Goal: Task Accomplishment & Management: Check status

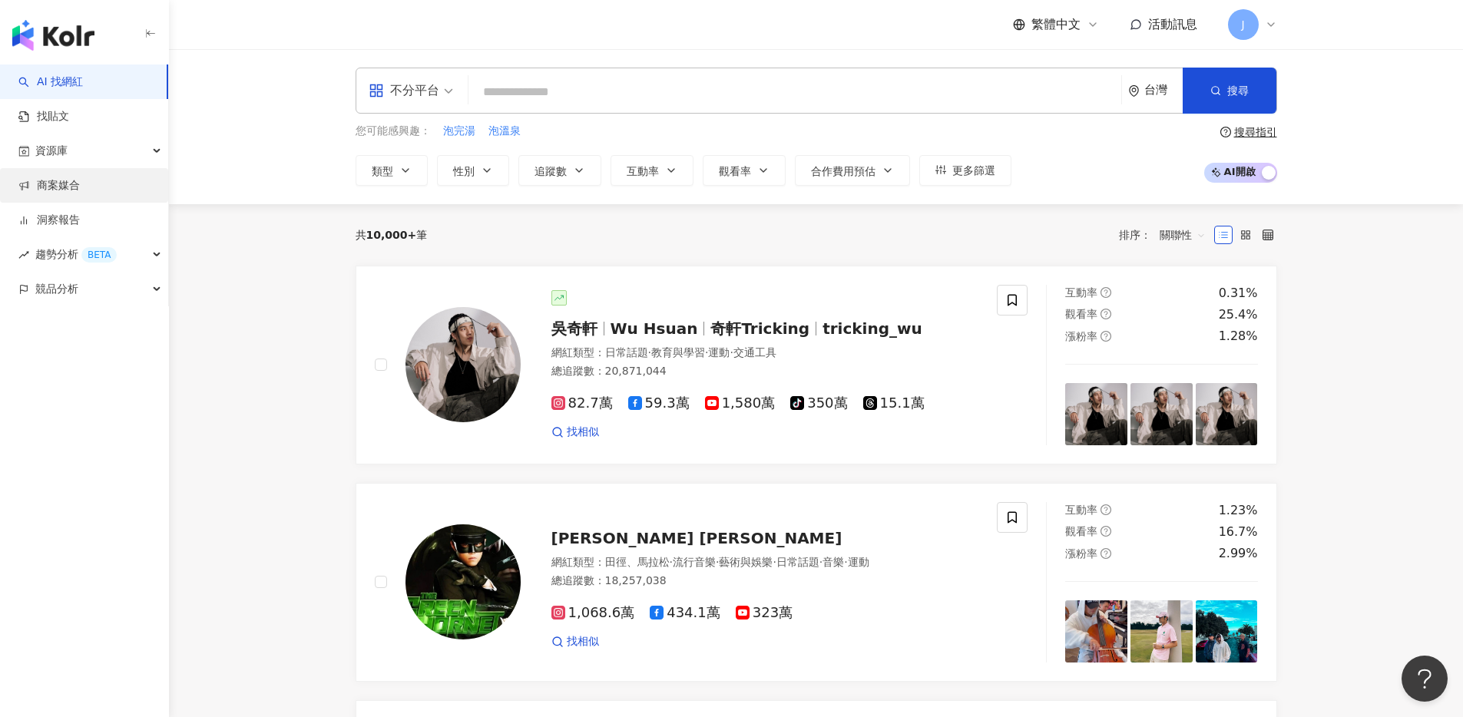
click at [32, 183] on link "商案媒合" at bounding box center [48, 185] width 61 height 15
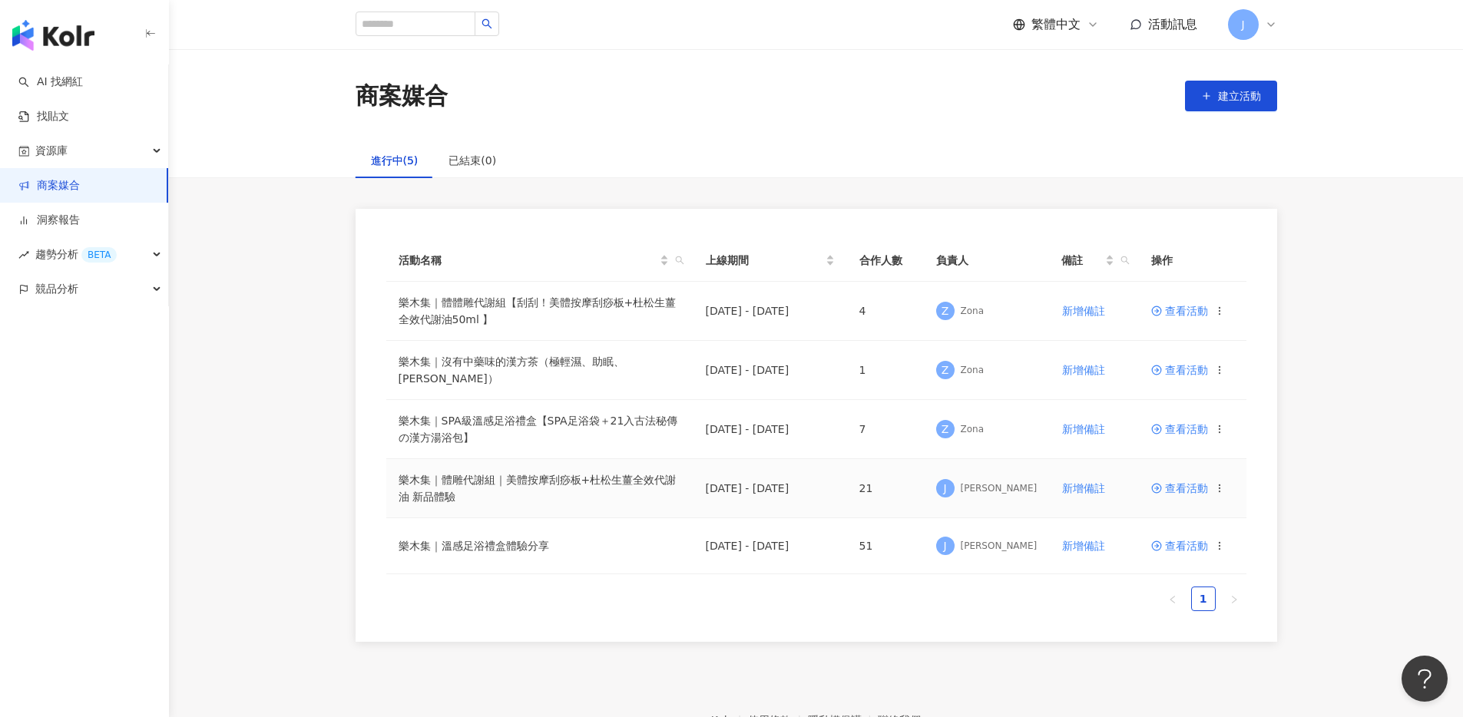
click at [1180, 483] on span "查看活動" at bounding box center [1179, 488] width 57 height 11
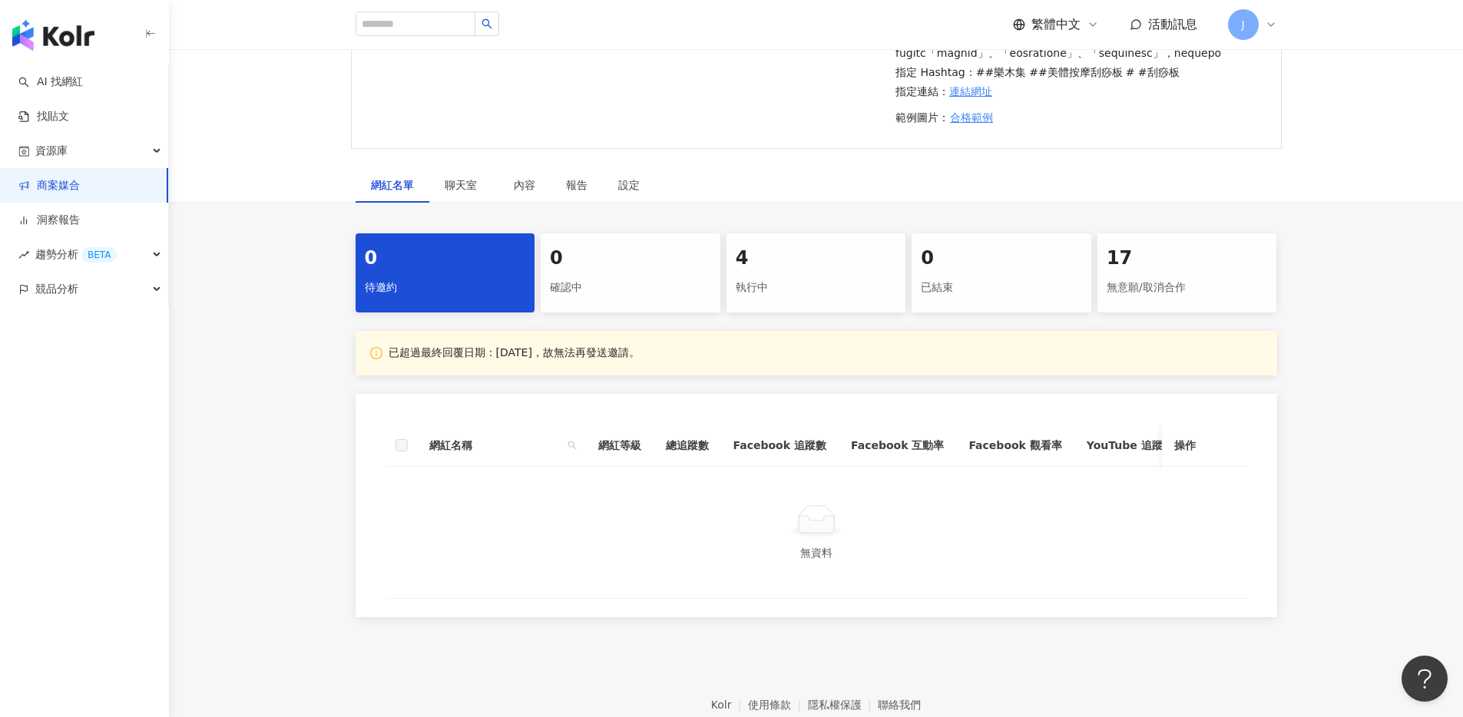
scroll to position [652, 0]
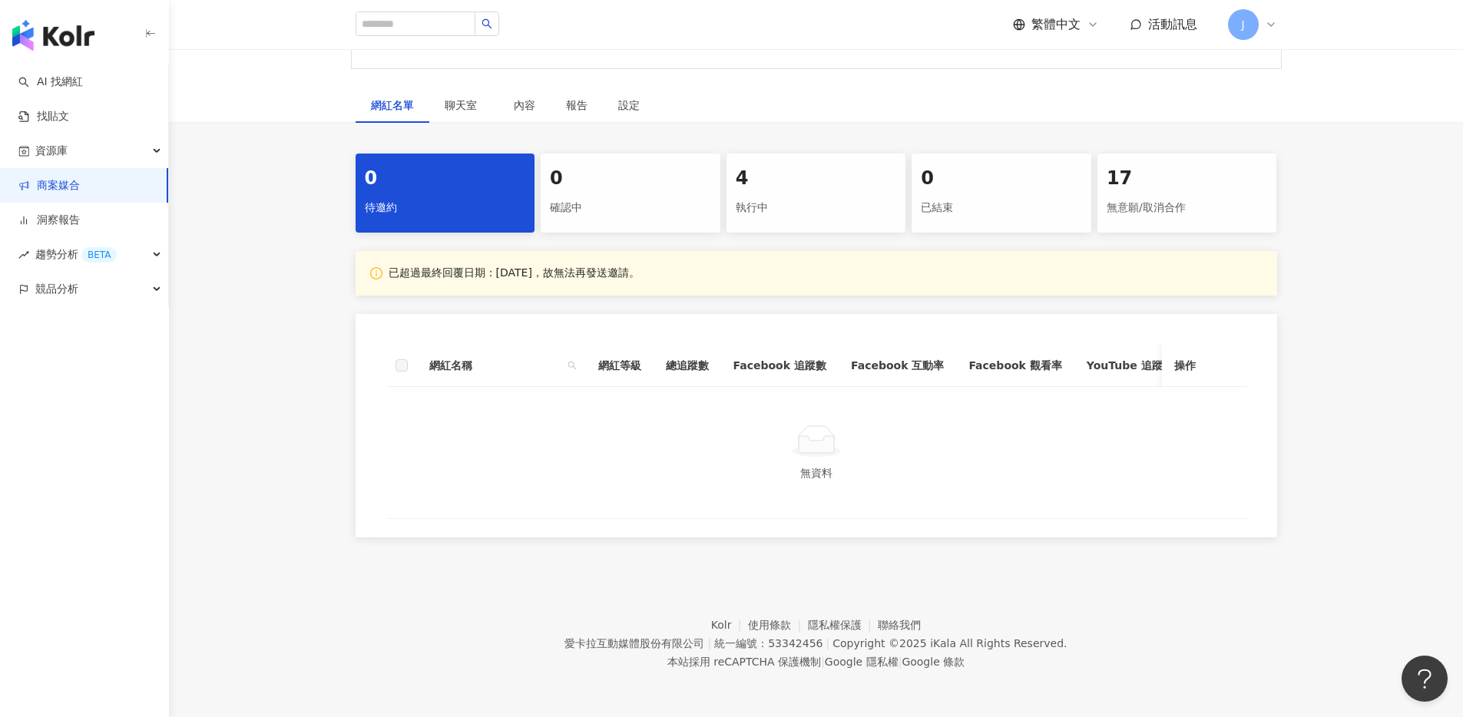
click at [587, 195] on div "確認中" at bounding box center [630, 208] width 161 height 26
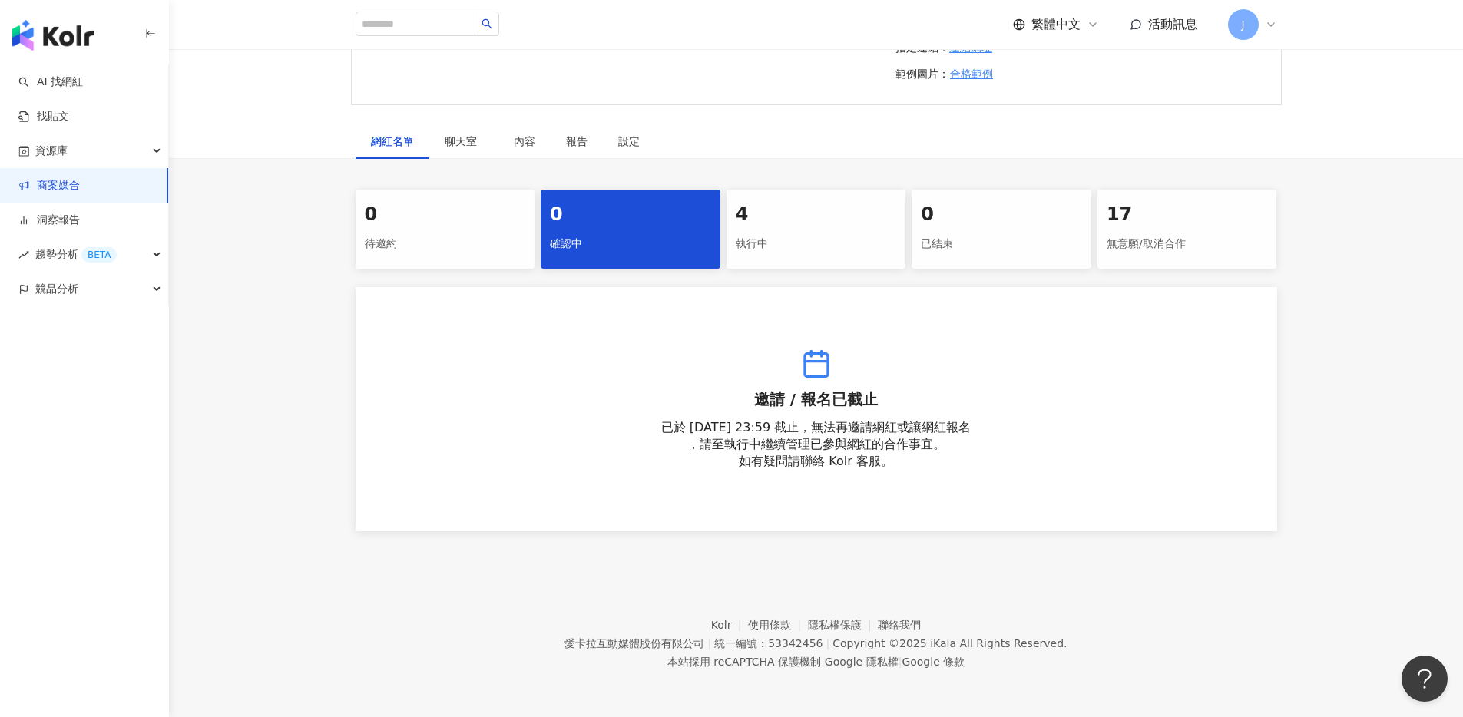
scroll to position [604, 0]
click at [759, 219] on div "4" at bounding box center [816, 215] width 161 height 26
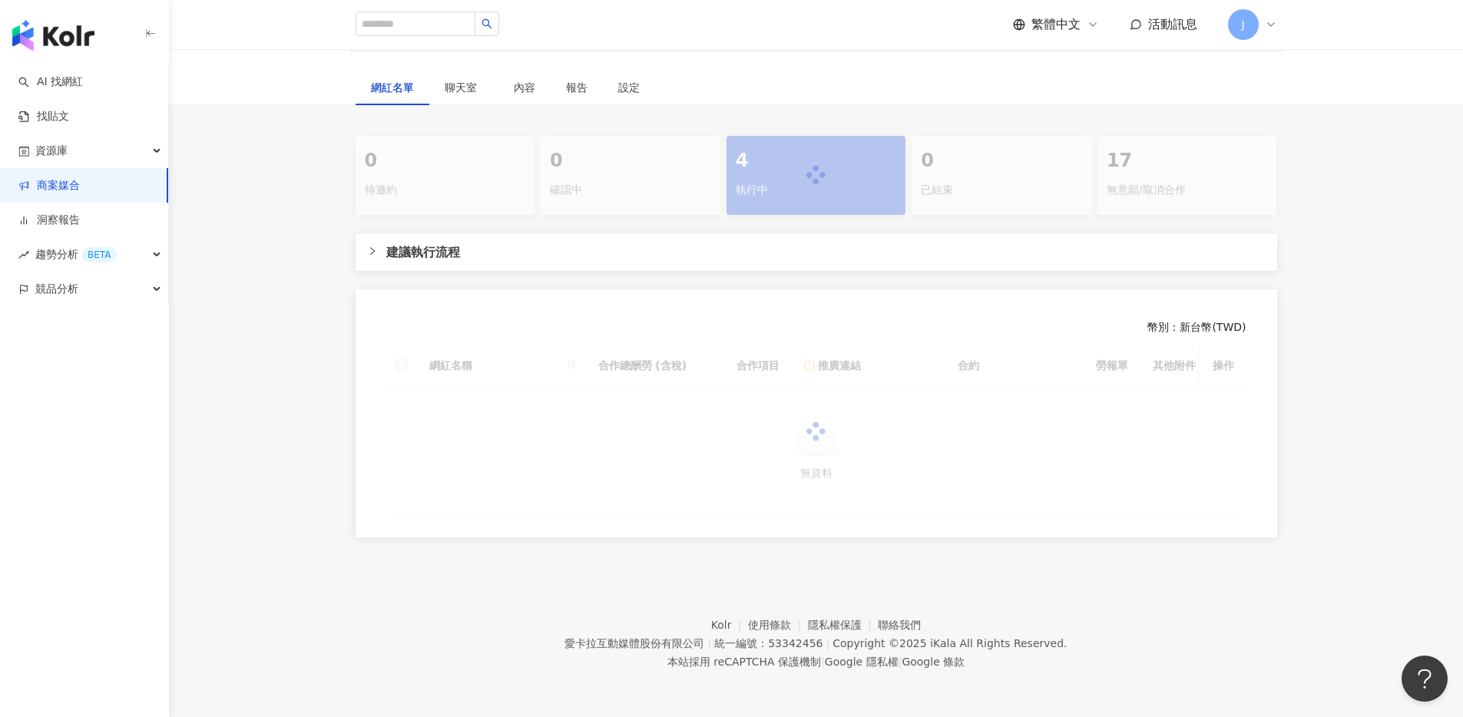
scroll to position [652, 0]
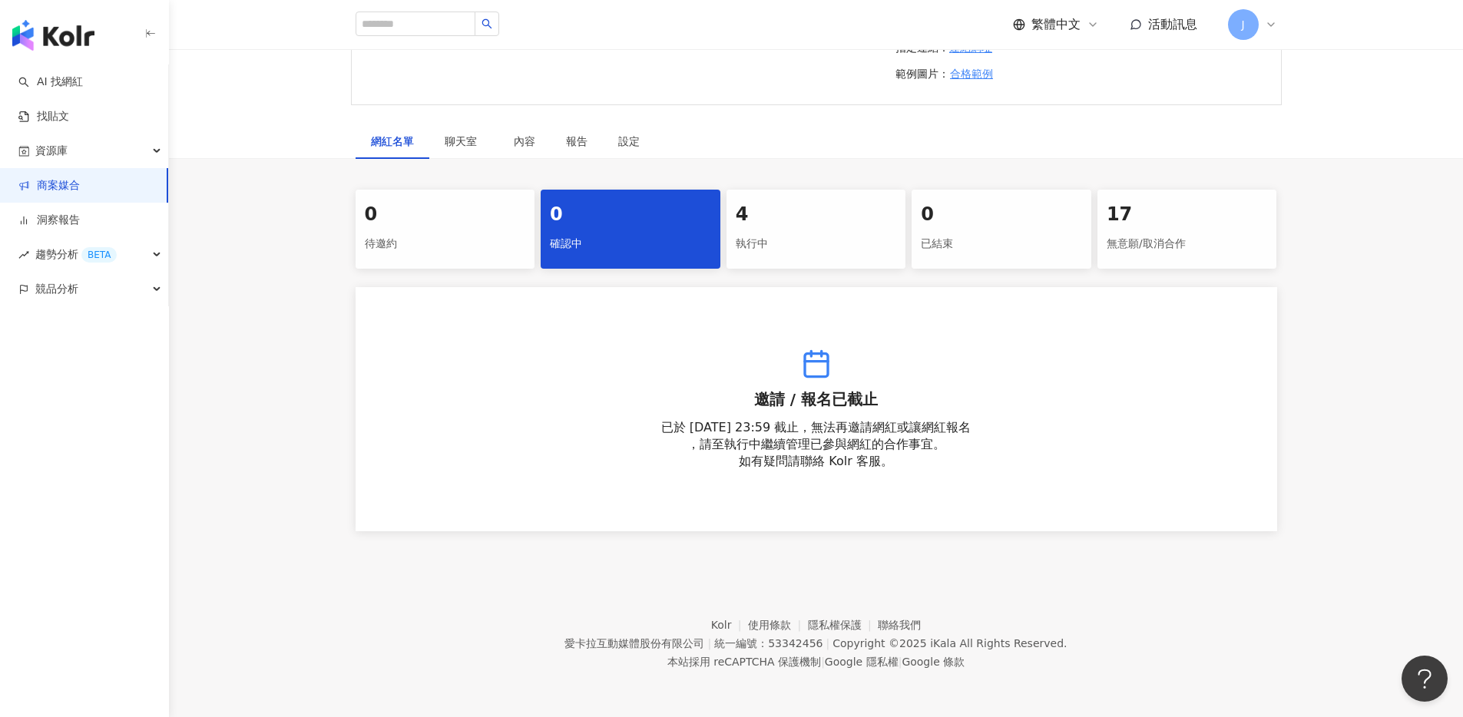
scroll to position [604, 0]
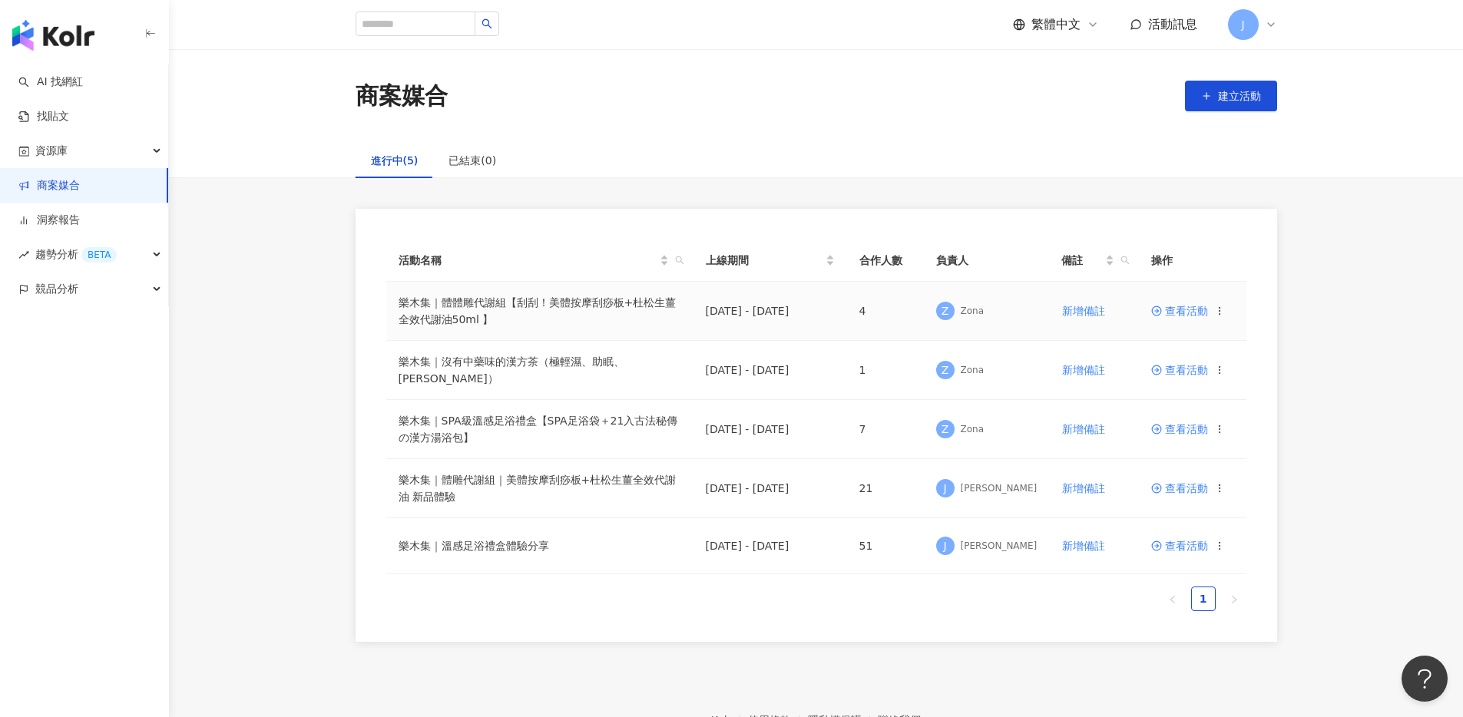
click at [1170, 309] on span "查看活動" at bounding box center [1179, 311] width 57 height 11
click at [1173, 313] on span "查看活動" at bounding box center [1179, 311] width 57 height 11
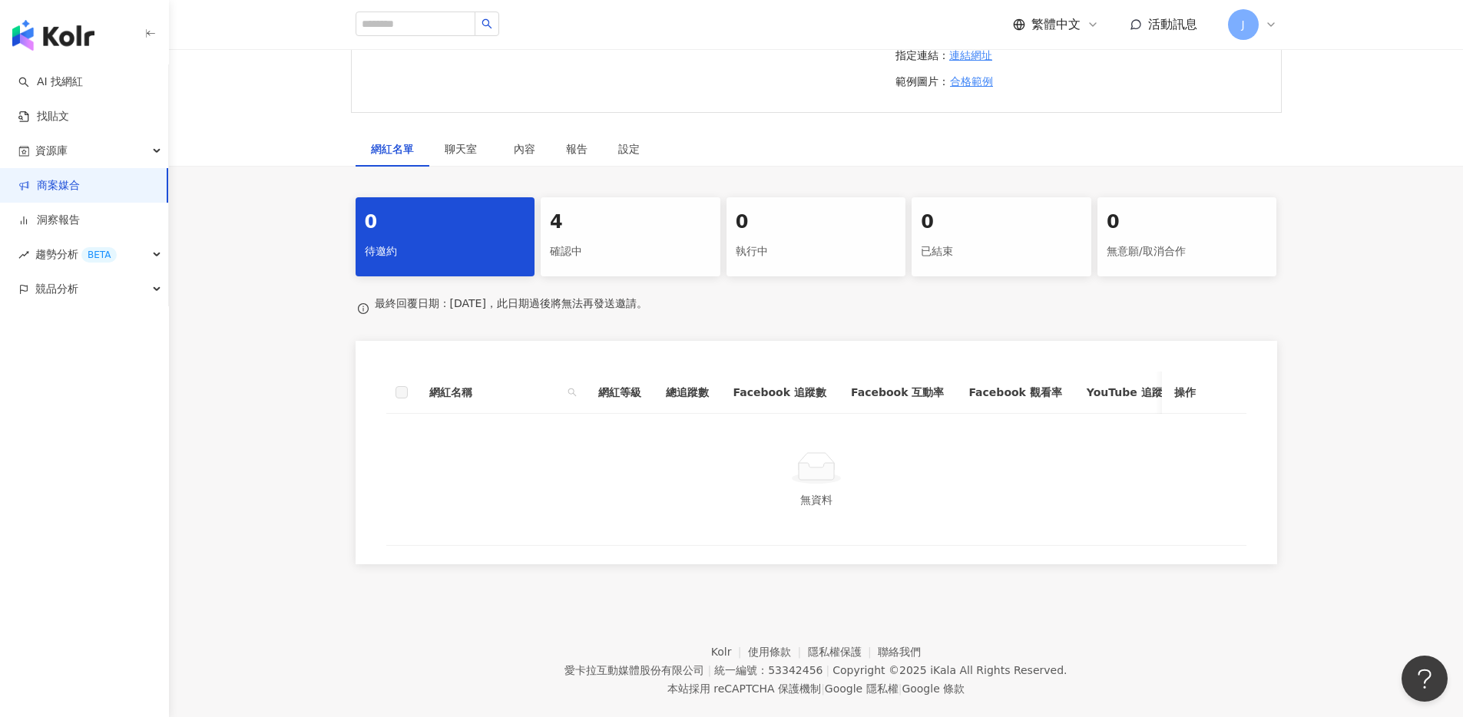
scroll to position [600, 0]
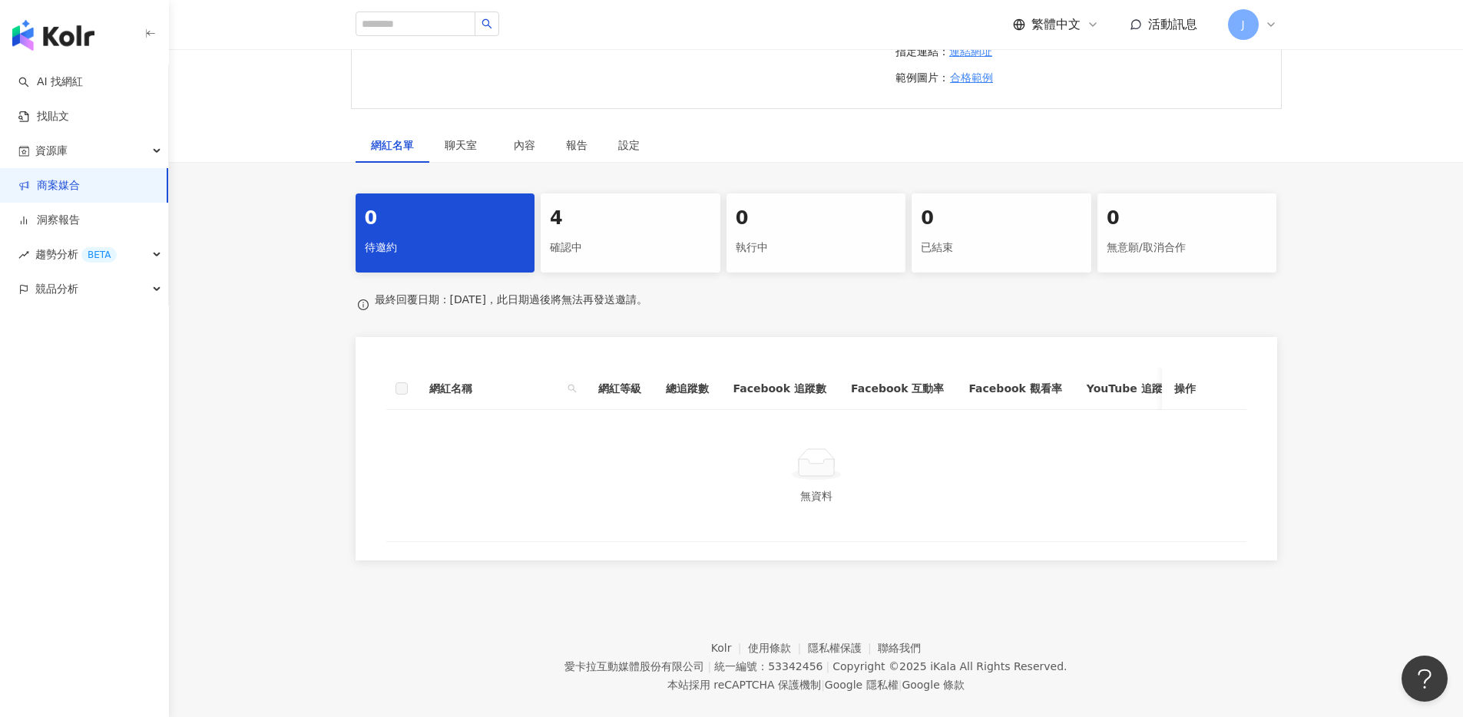
click at [609, 261] on div "確認中" at bounding box center [630, 248] width 161 height 26
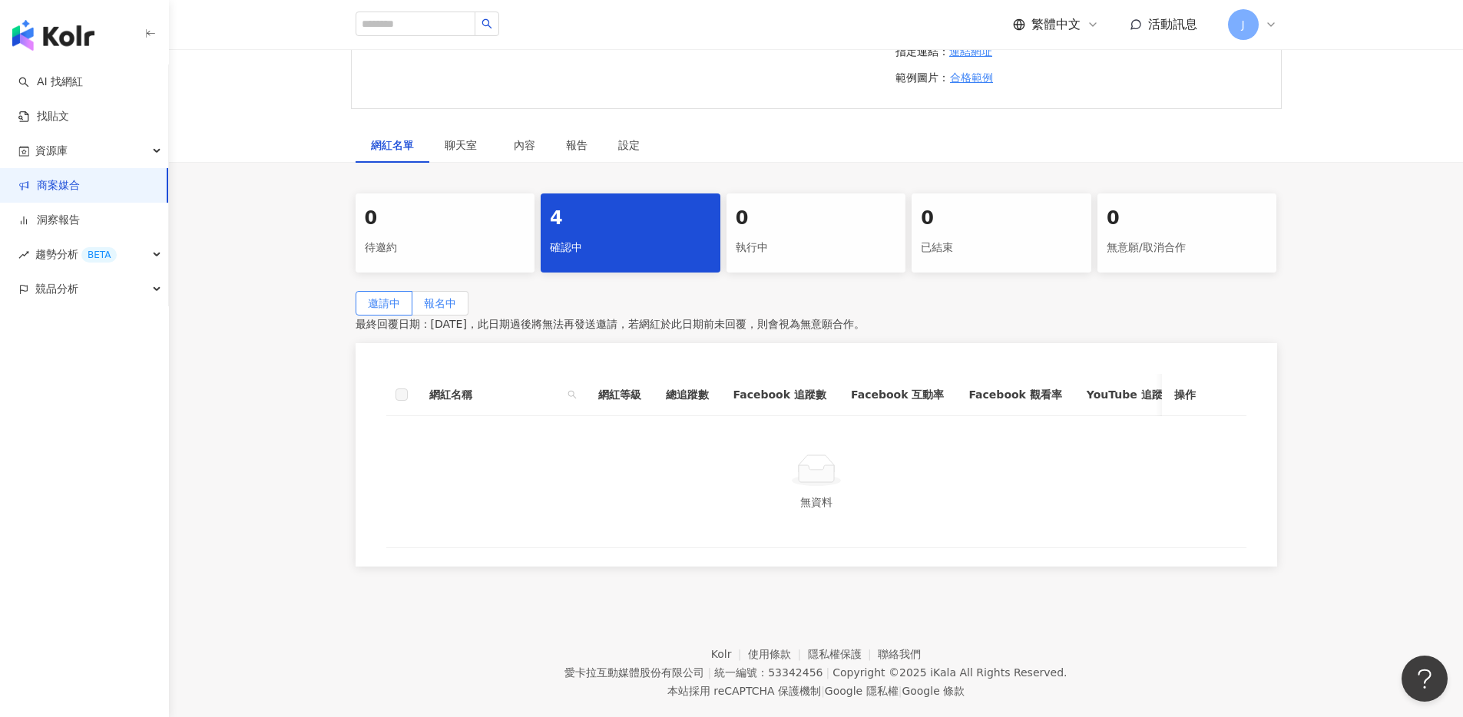
click at [468, 316] on label "報名中" at bounding box center [440, 303] width 56 height 25
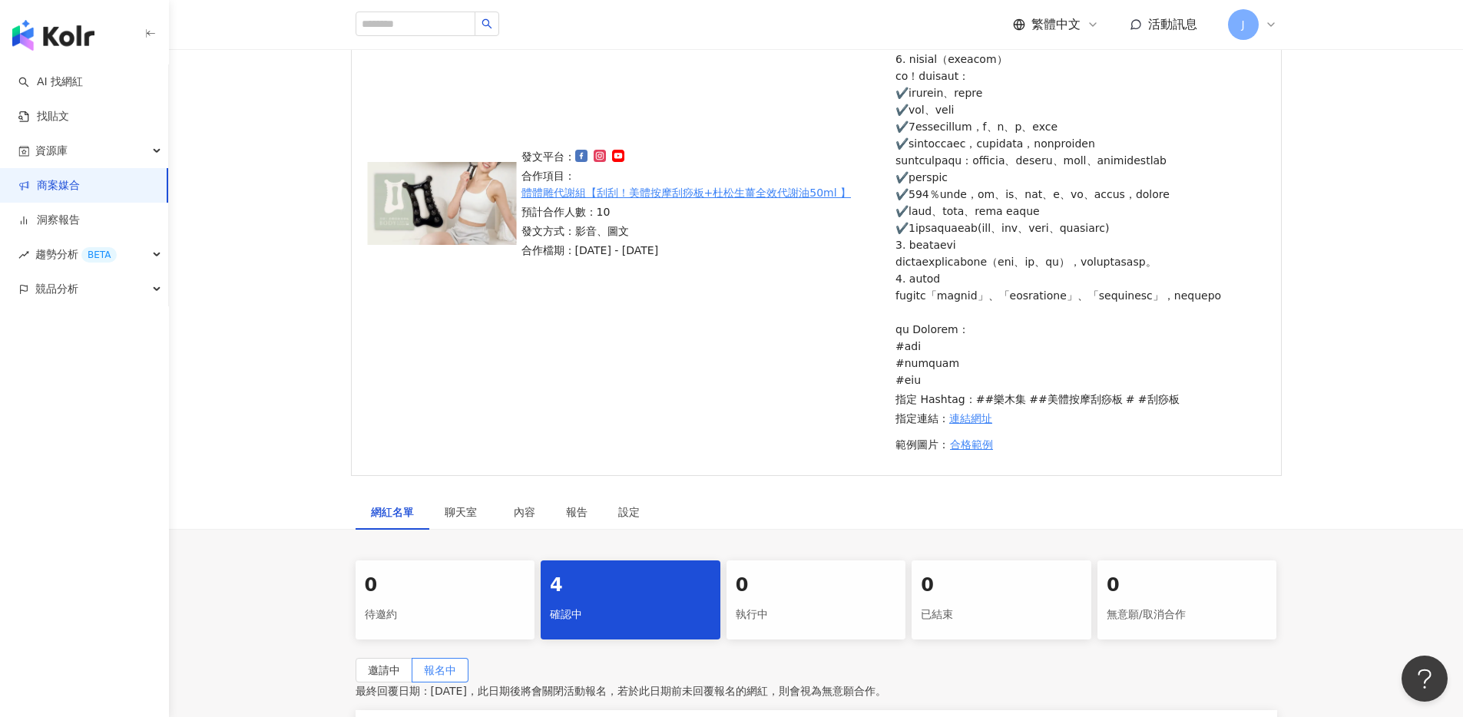
scroll to position [236, 0]
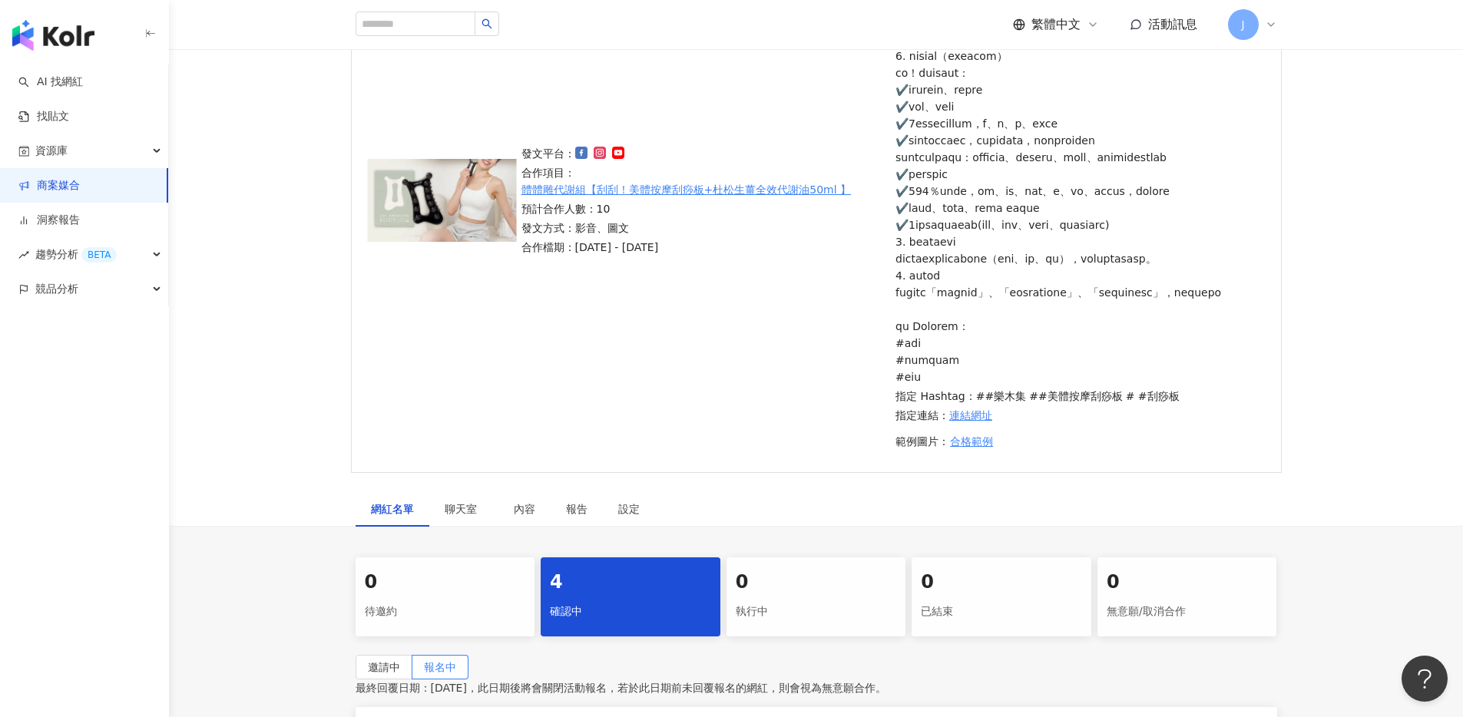
click at [967, 424] on link "連結網址" at bounding box center [970, 415] width 43 height 17
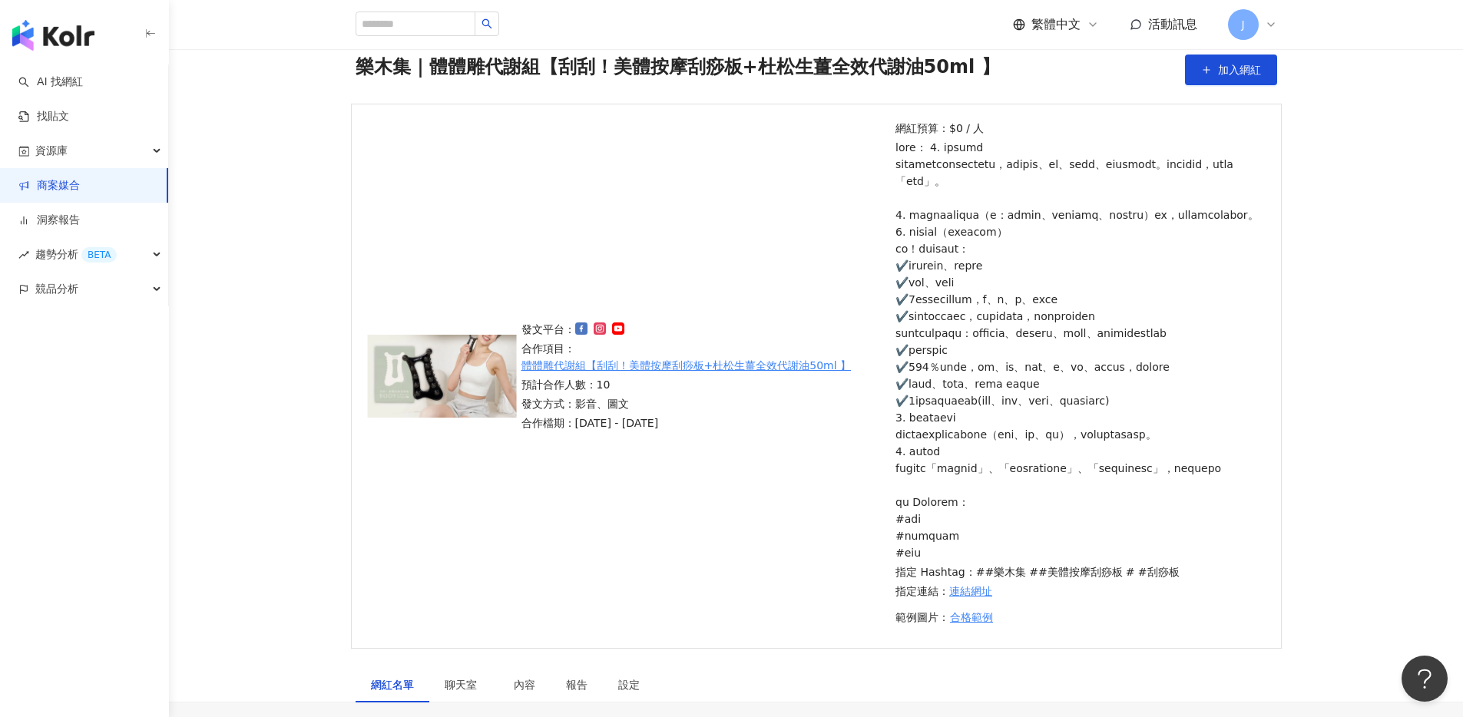
scroll to position [60, 0]
